Goal: Find specific page/section: Find specific page/section

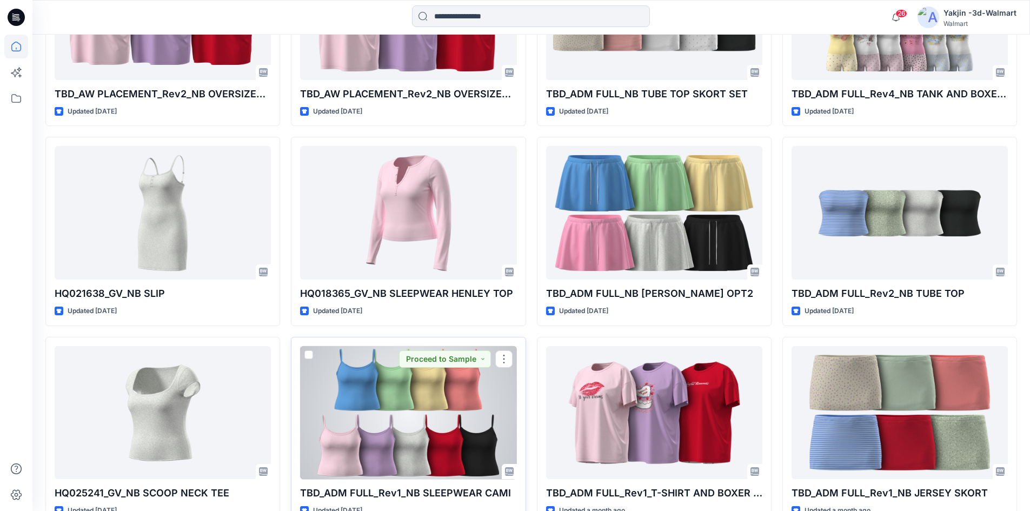
scroll to position [1318, 0]
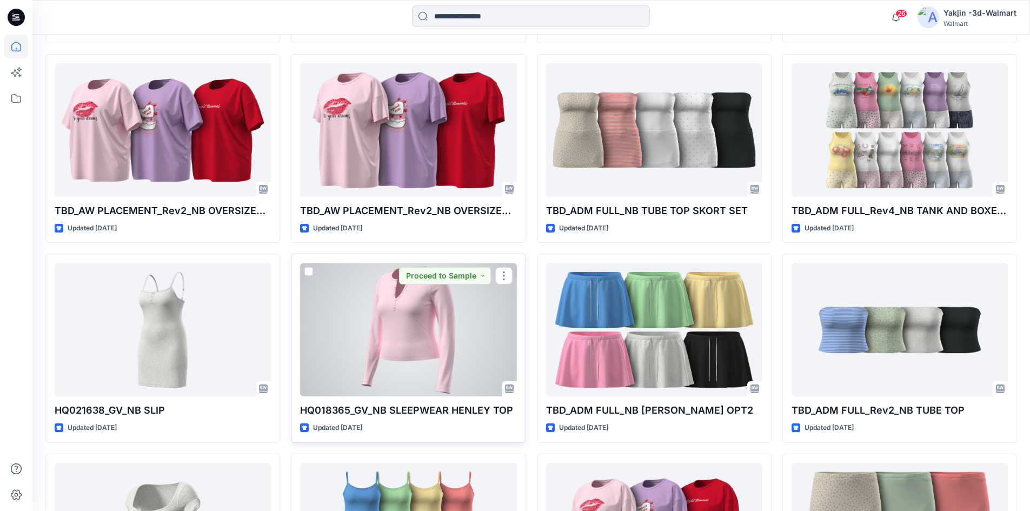
click at [394, 334] on div at bounding box center [408, 330] width 216 height 134
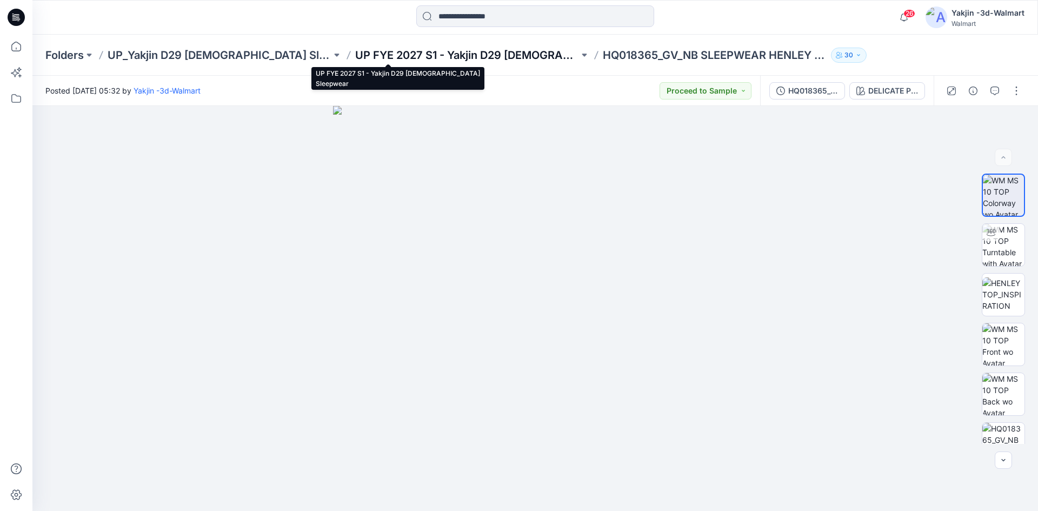
click at [358, 59] on p "UP FYE 2027 S1 - Yakjin D29 [DEMOGRAPHIC_DATA] Sleepwear" at bounding box center [467, 55] width 224 height 15
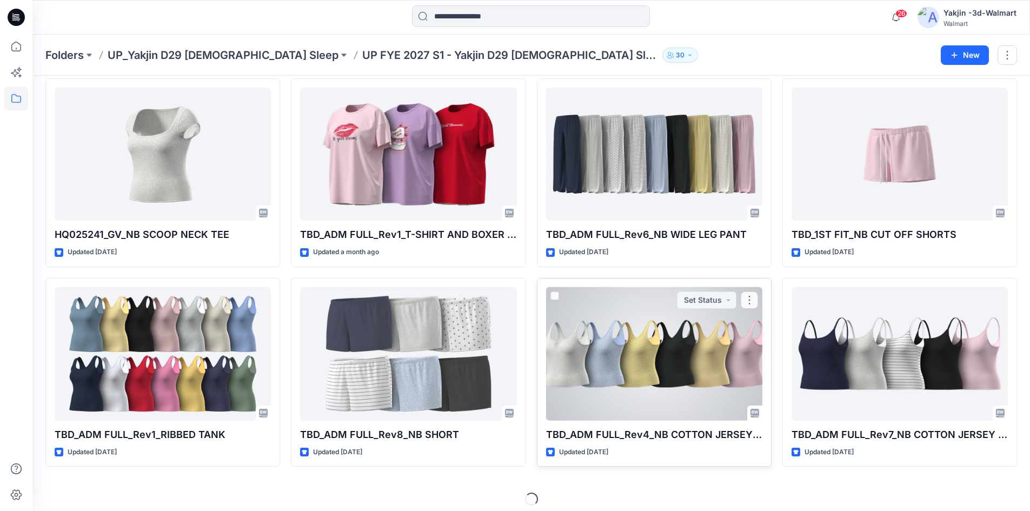
scroll to position [845, 0]
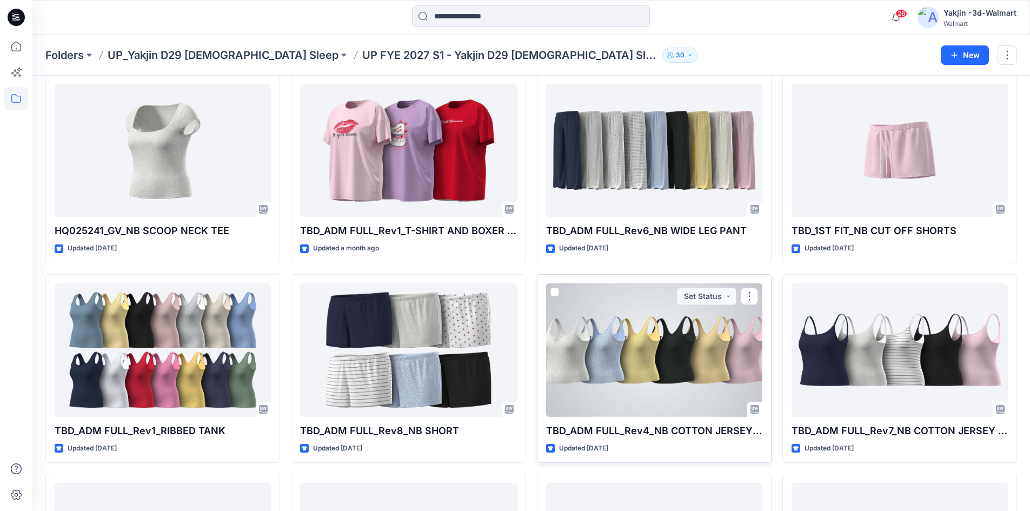
click at [628, 337] on div at bounding box center [654, 350] width 216 height 134
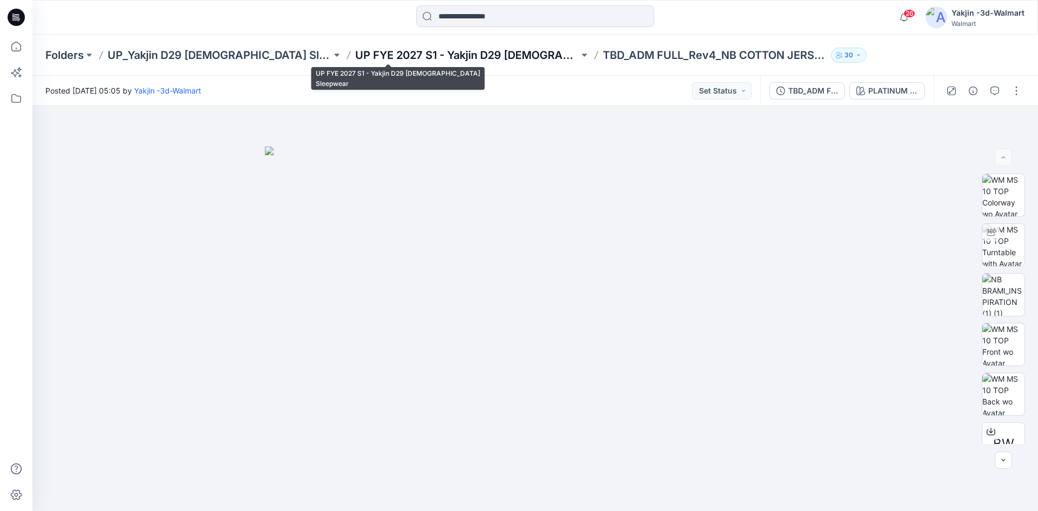
click at [429, 58] on p "UP FYE 2027 S1 - Yakjin D29 [DEMOGRAPHIC_DATA] Sleepwear" at bounding box center [467, 55] width 224 height 15
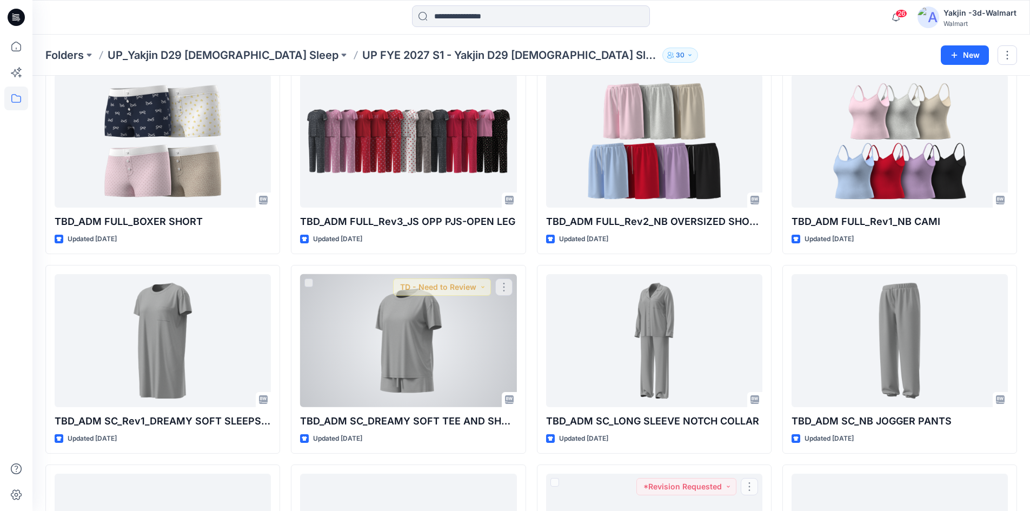
scroll to position [1394, 0]
